Goal: Navigation & Orientation: Understand site structure

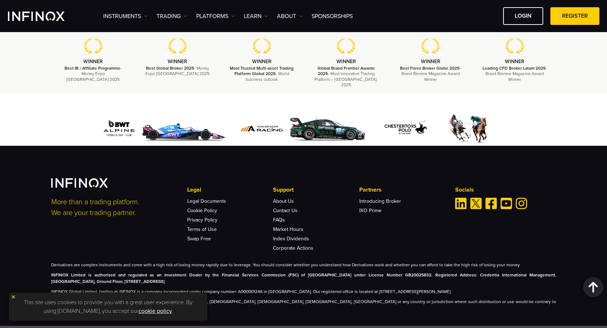
scroll to position [2180, 0]
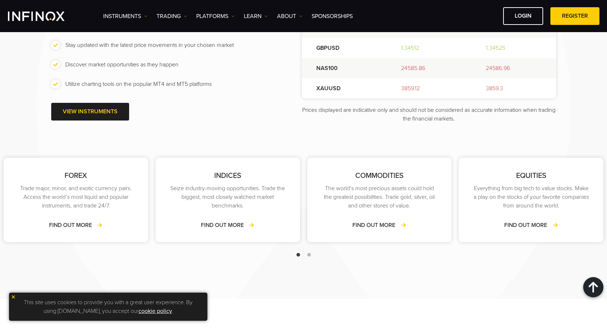
scroll to position [1011, 0]
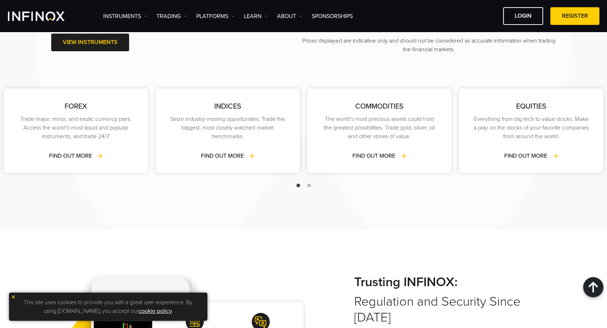
click at [306, 184] on div at bounding box center [303, 185] width 607 height 9
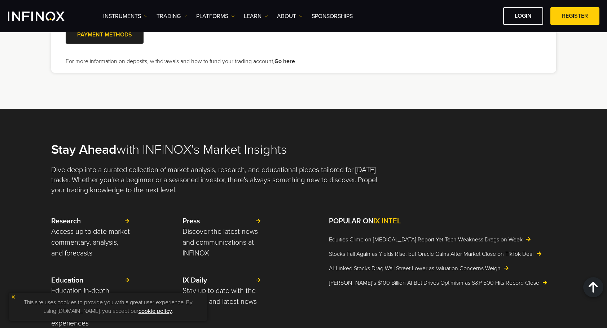
scroll to position [1660, 0]
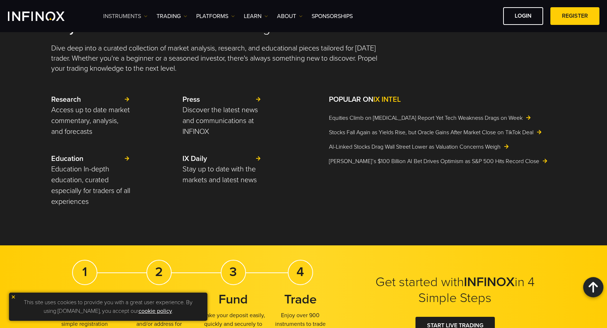
click at [121, 14] on link "Instruments" at bounding box center [125, 16] width 44 height 9
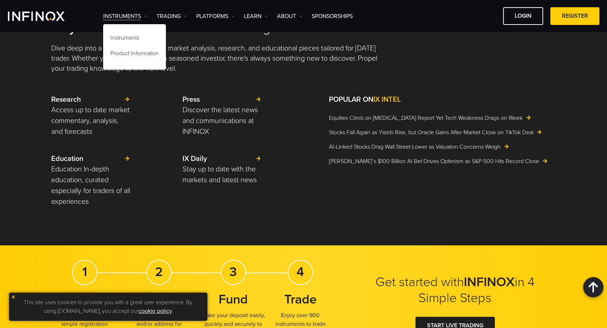
click at [45, 19] on img "INFINOX Logo" at bounding box center [36, 16] width 57 height 9
